Goal: Transaction & Acquisition: Purchase product/service

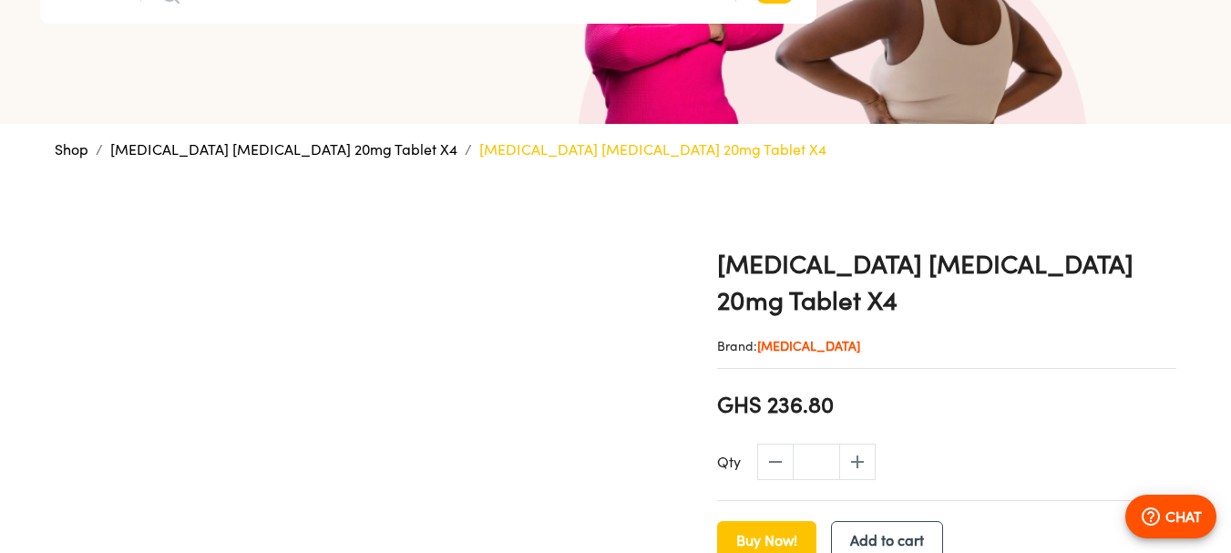
scroll to position [298, 0]
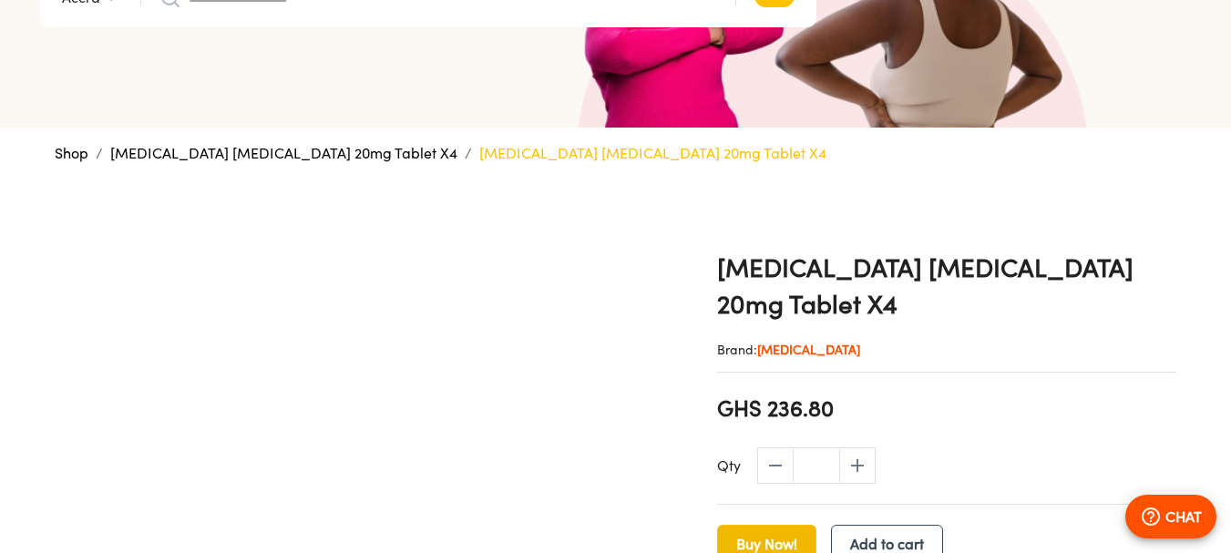
click at [772, 531] on span "Buy Now!" at bounding box center [766, 544] width 61 height 26
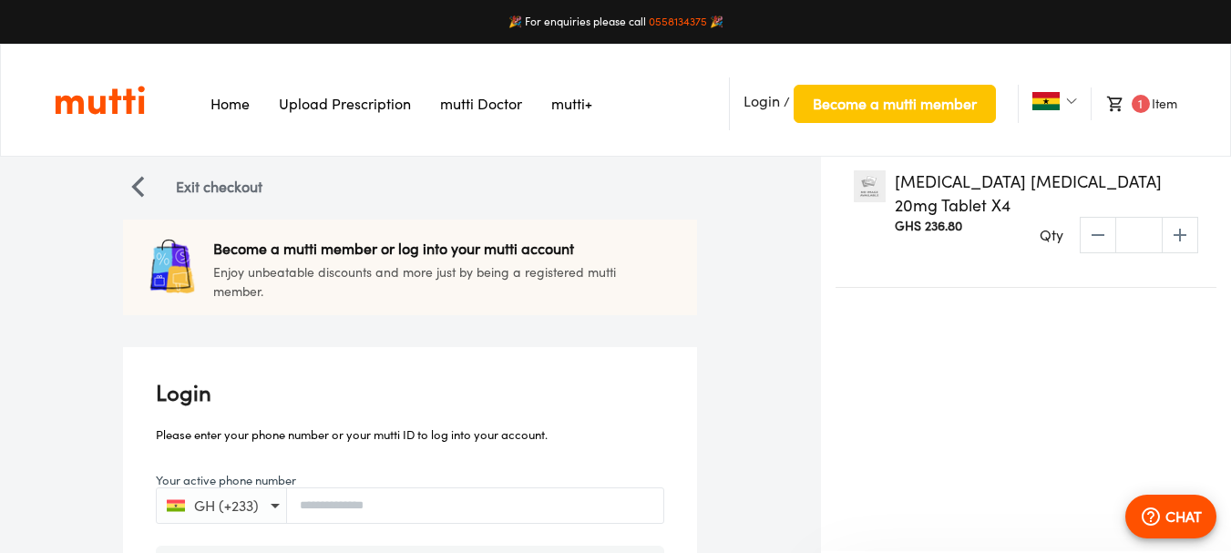
click at [1221, 12] on section "🎉 For enquiries please call [PHONE_NUMBER] 🎉" at bounding box center [615, 22] width 1231 height 44
